Goal: Information Seeking & Learning: Learn about a topic

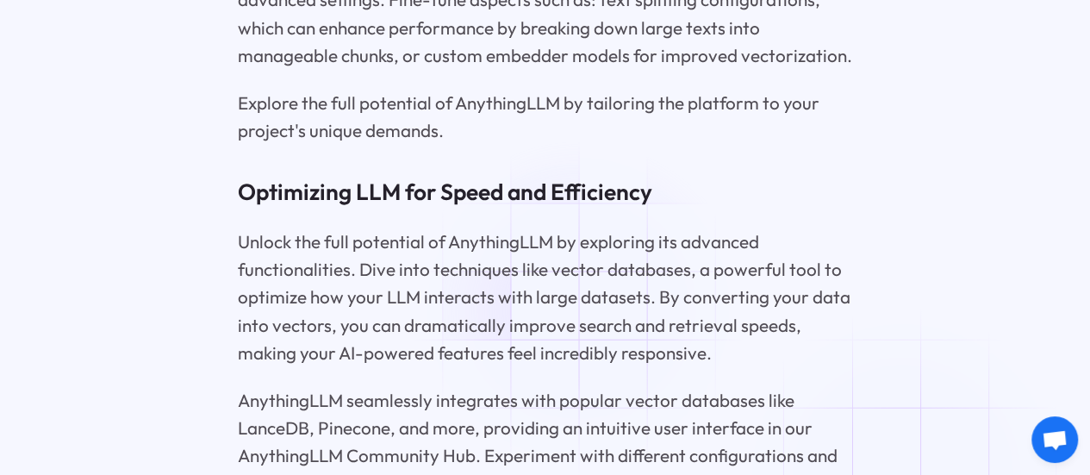
scroll to position [4481, 0]
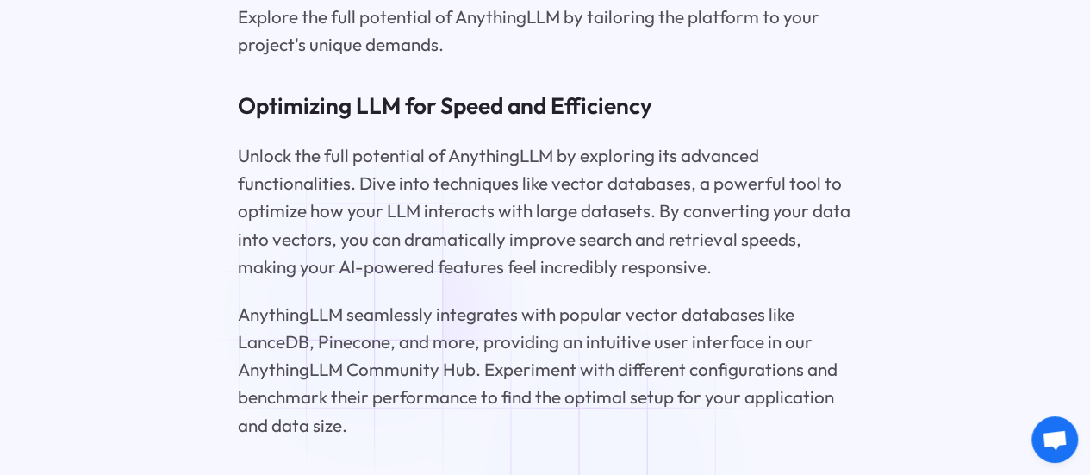
click at [380, 316] on p "AnythingLLM seamlessly integrates with popular vector databases like LanceDB, P…" at bounding box center [545, 369] width 615 height 139
click at [379, 328] on p "AnythingLLM seamlessly integrates with popular vector databases like LanceDB, P…" at bounding box center [545, 369] width 615 height 139
click at [381, 324] on p "AnythingLLM seamlessly integrates with popular vector databases like LanceDB, P…" at bounding box center [545, 369] width 615 height 139
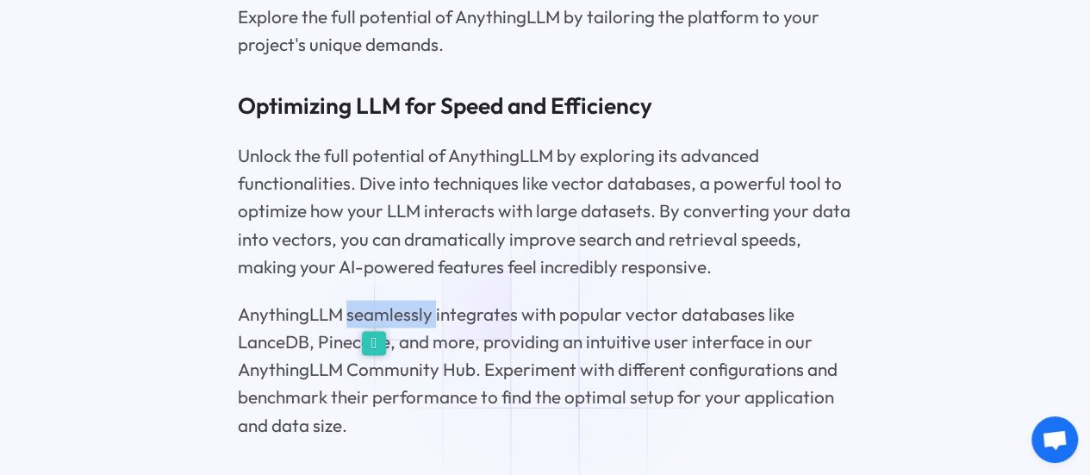
click at [377, 337] on icon at bounding box center [374, 343] width 24 height 24
select select "en"
select select "vi"
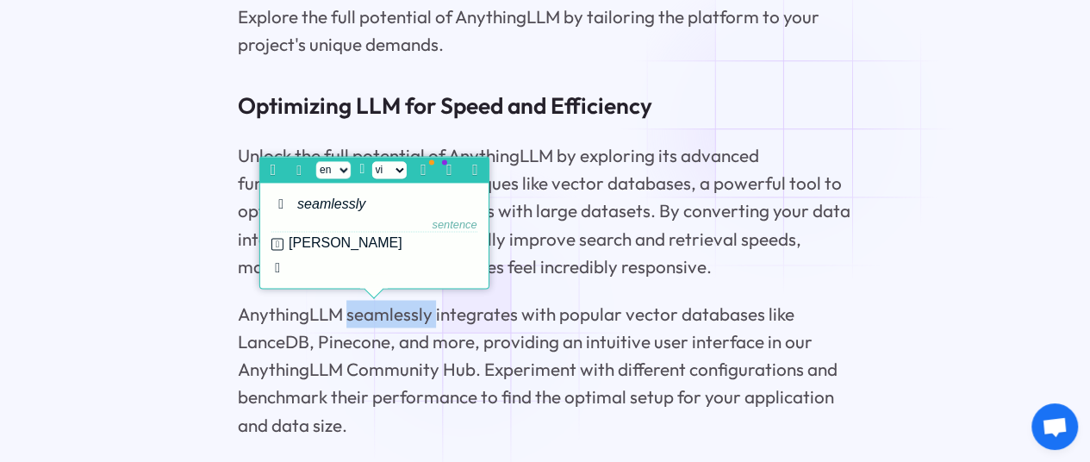
click at [470, 328] on p "AnythingLLM seamlessly integrates with popular vector databases like LanceDB, P…" at bounding box center [545, 369] width 615 height 139
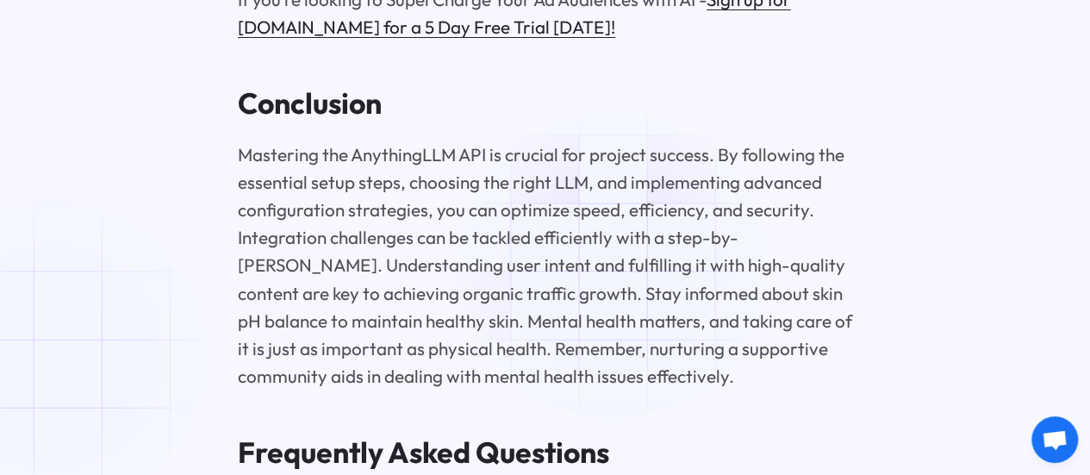
scroll to position [7066, 0]
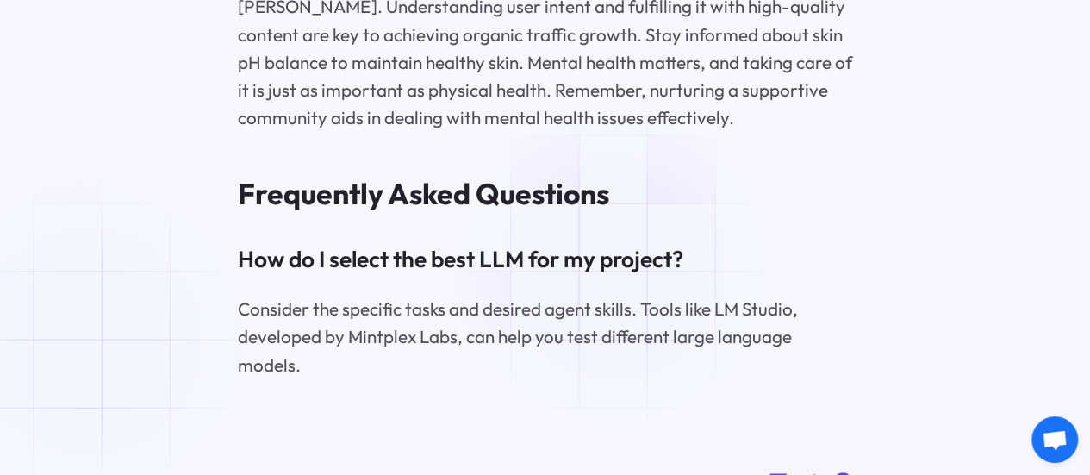
drag, startPoint x: 620, startPoint y: 266, endPoint x: 651, endPoint y: 270, distance: 31.2
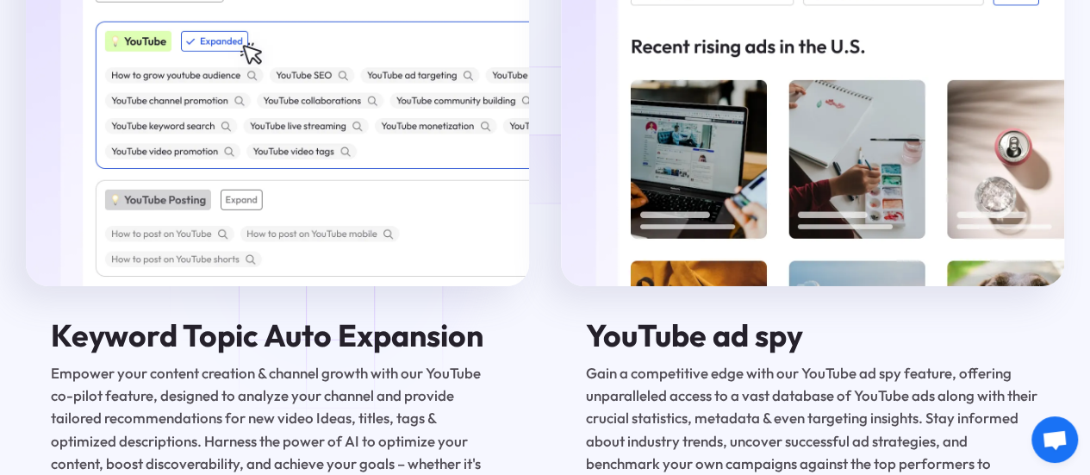
scroll to position [2930, 0]
